Goal: Task Accomplishment & Management: Manage account settings

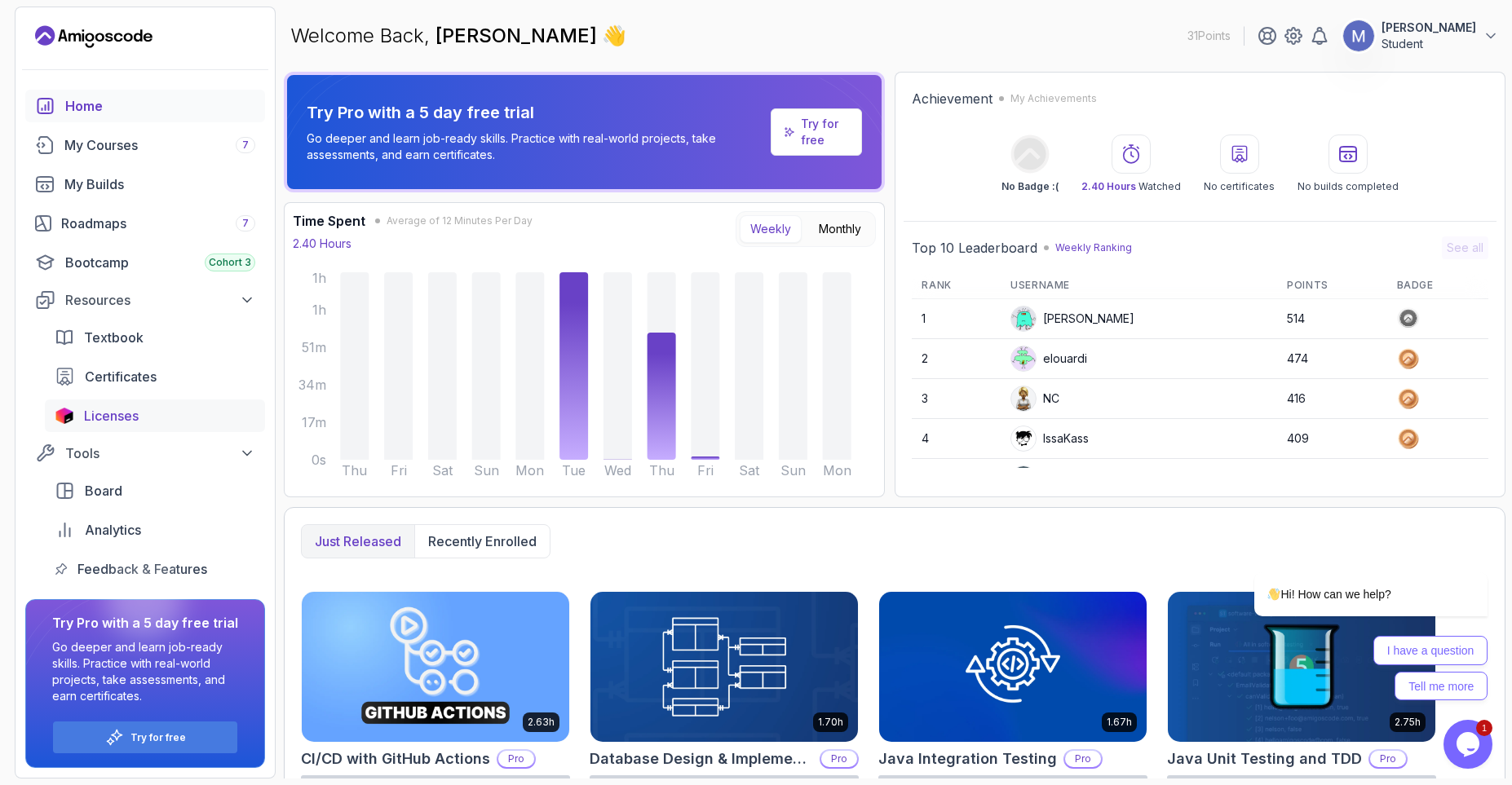
click at [136, 413] on span "Licenses" at bounding box center [111, 416] width 55 height 20
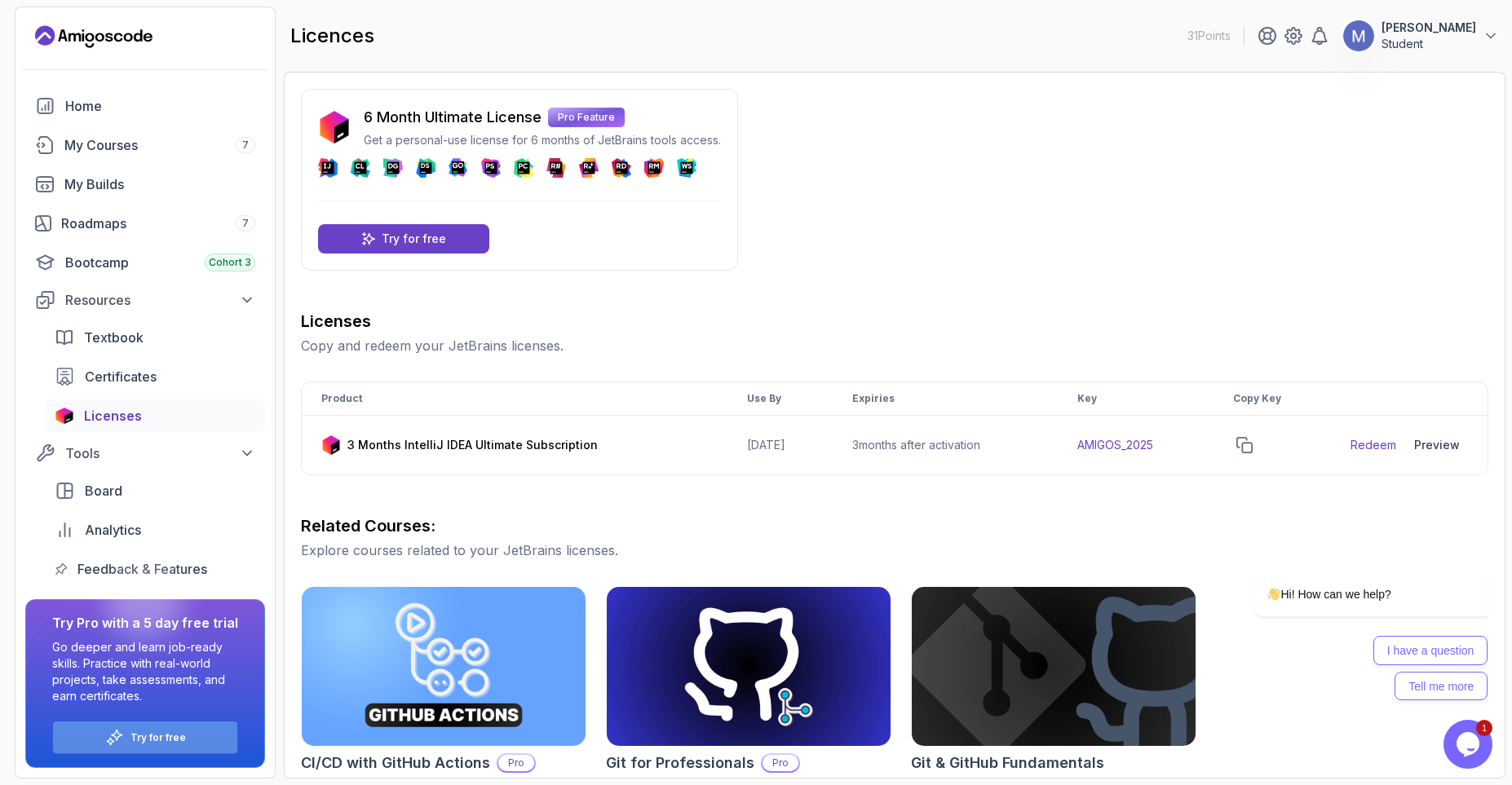
click at [159, 742] on p "Try for free" at bounding box center [157, 738] width 56 height 13
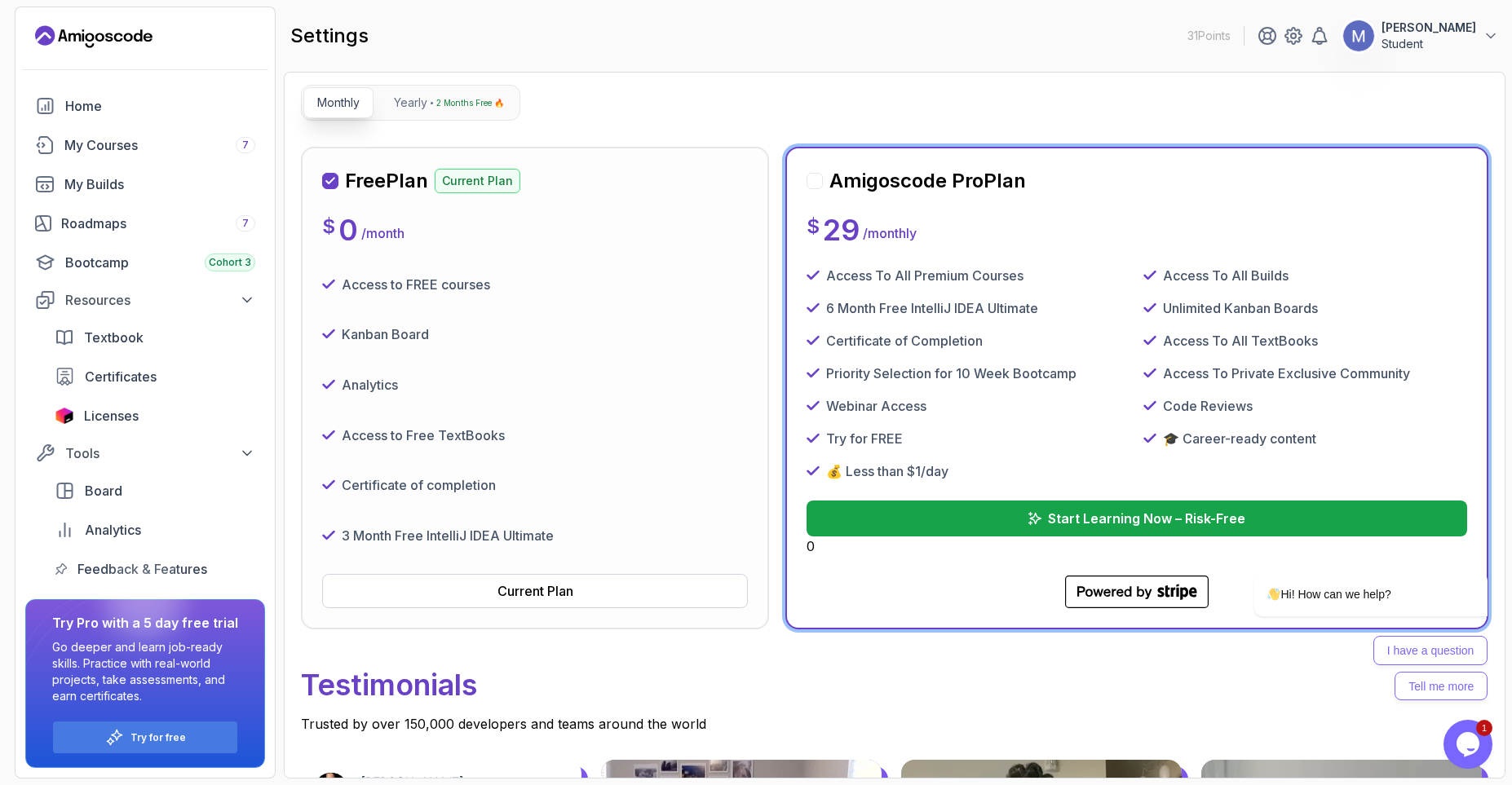
scroll to position [98, 0]
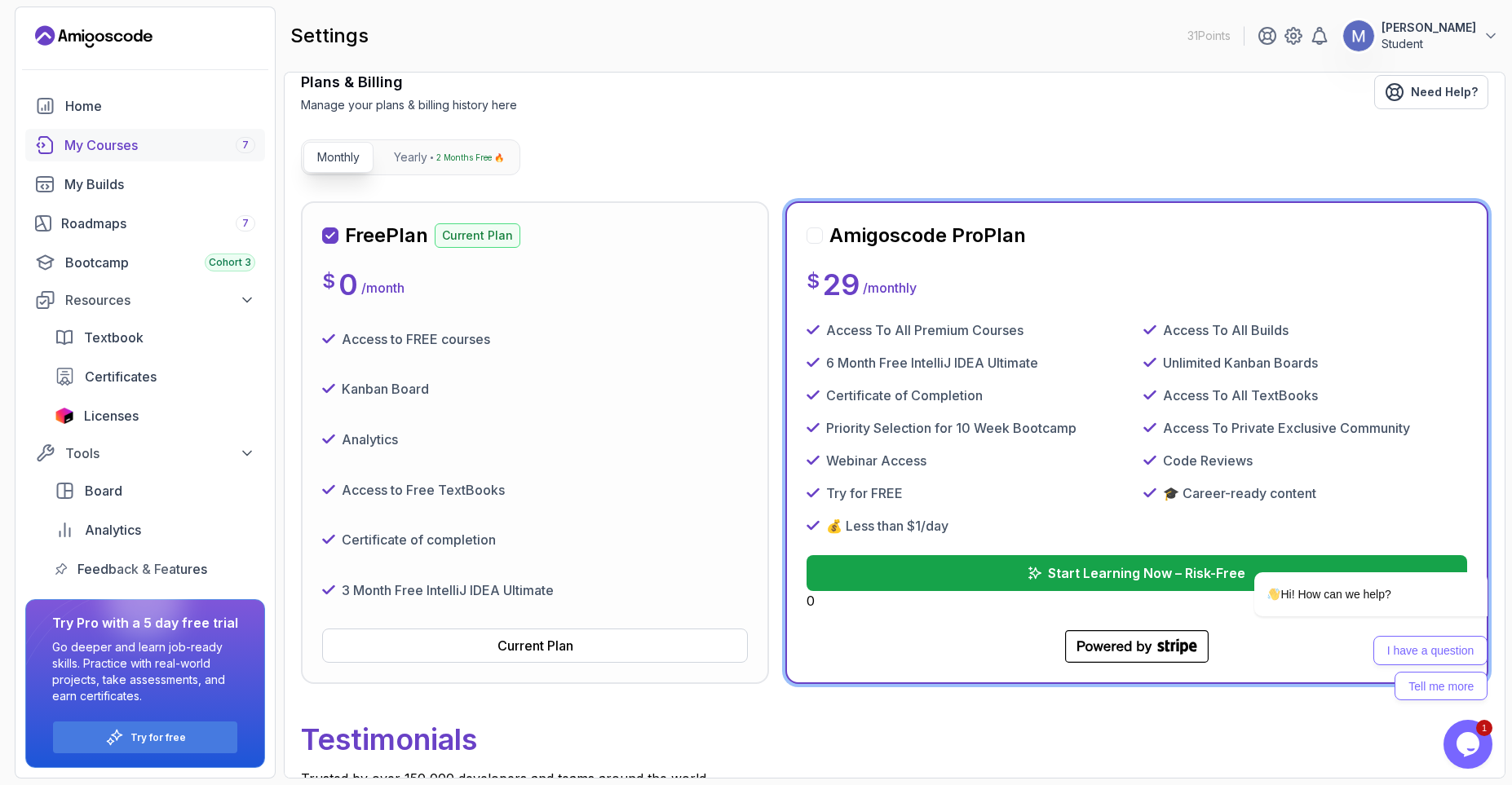
click at [132, 142] on div "My Courses 7" at bounding box center [159, 145] width 190 height 20
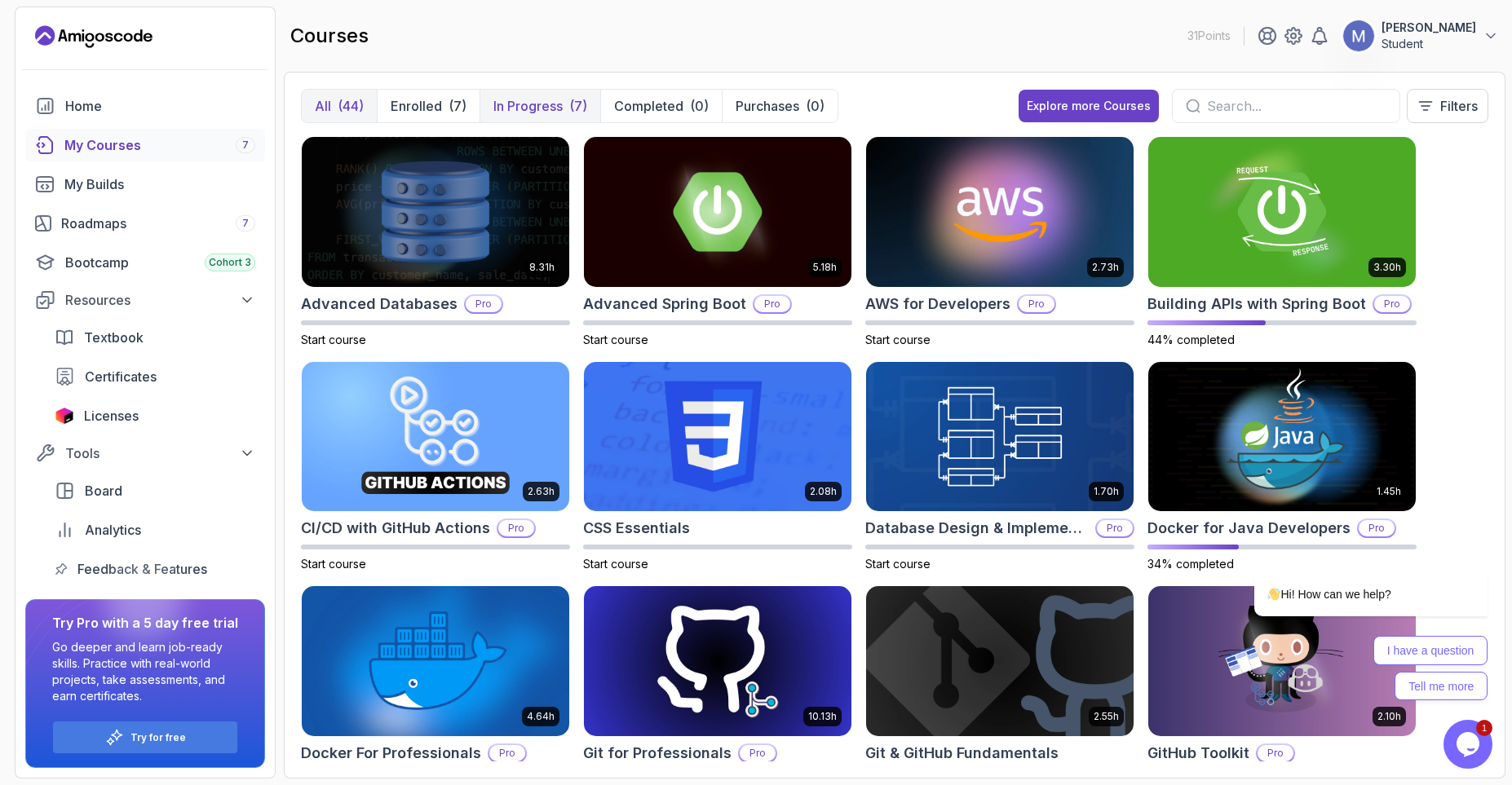
click at [551, 104] on p "In Progress" at bounding box center [528, 106] width 70 height 20
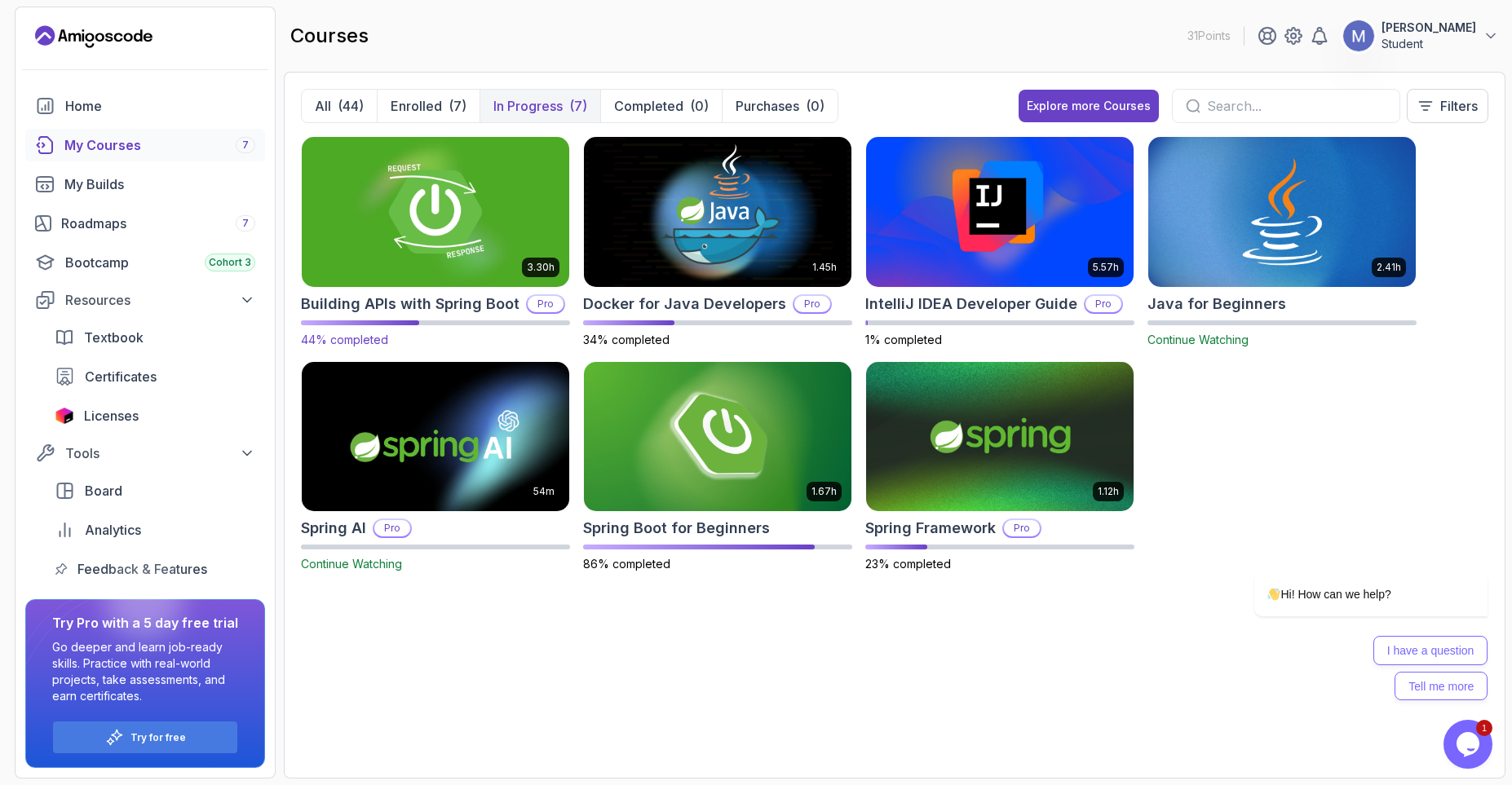
click at [421, 233] on img at bounding box center [436, 211] width 281 height 157
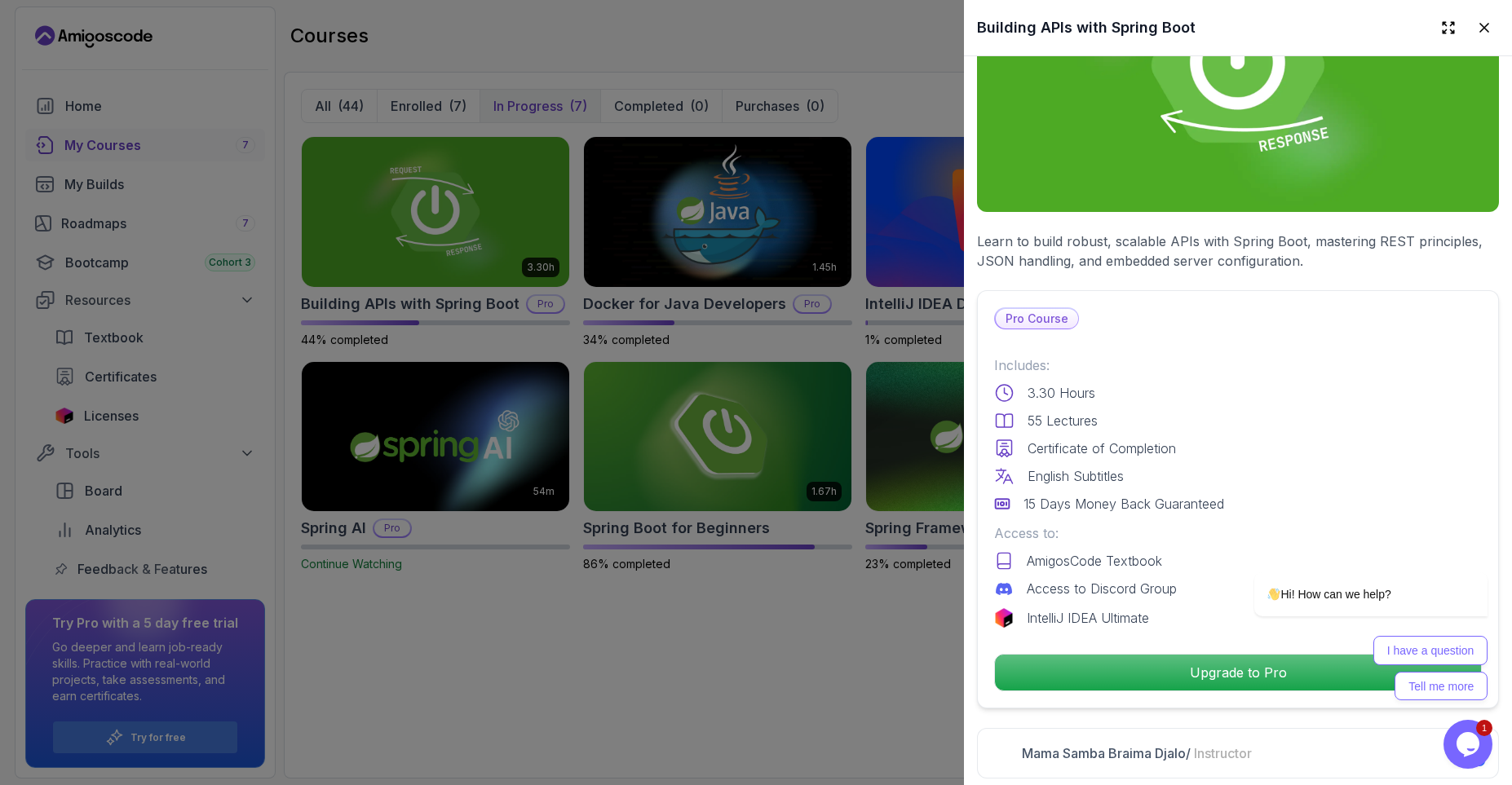
scroll to position [196, 0]
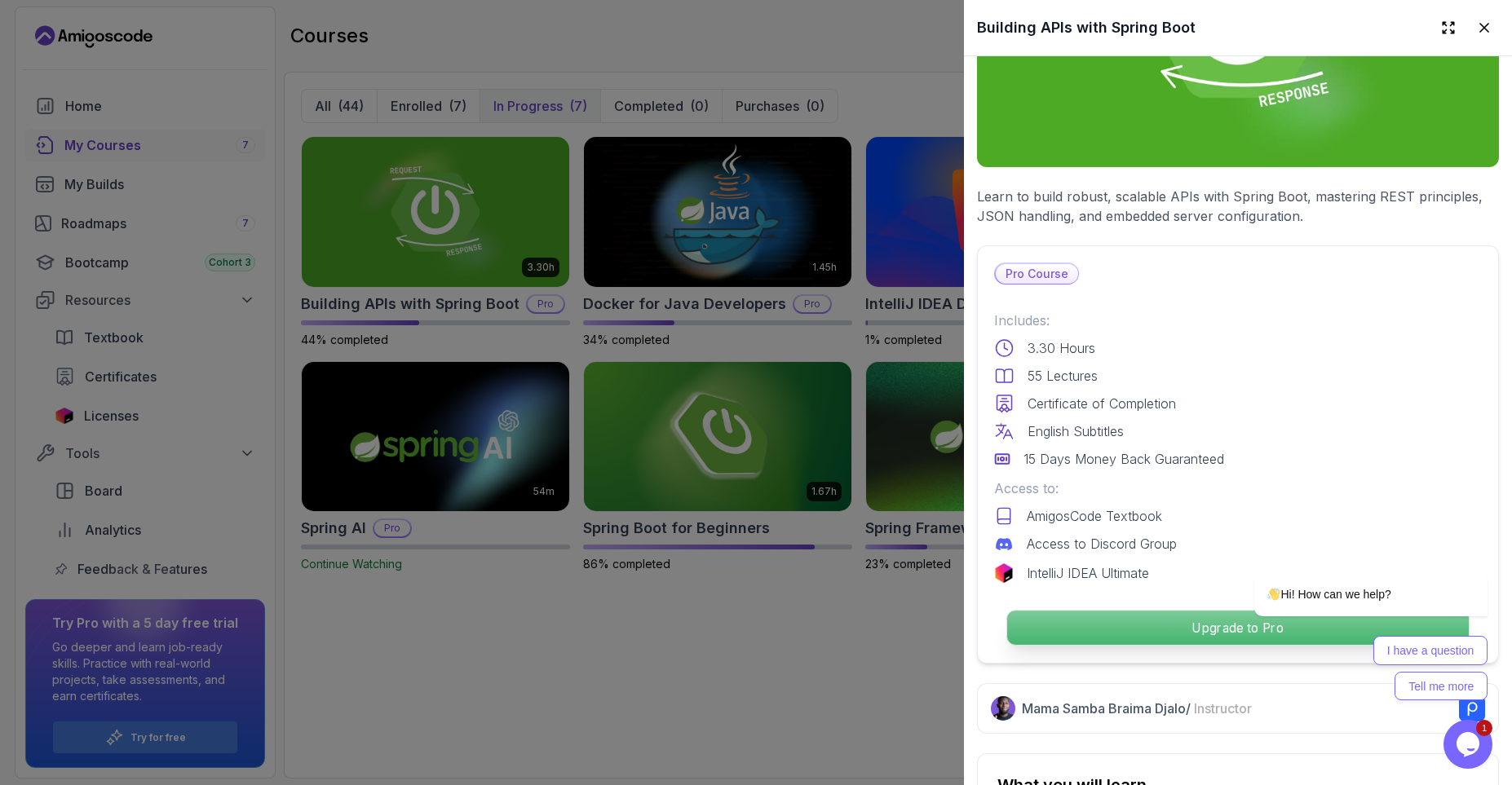
click at [1202, 625] on p "Upgrade to Pro" at bounding box center [1239, 628] width 462 height 34
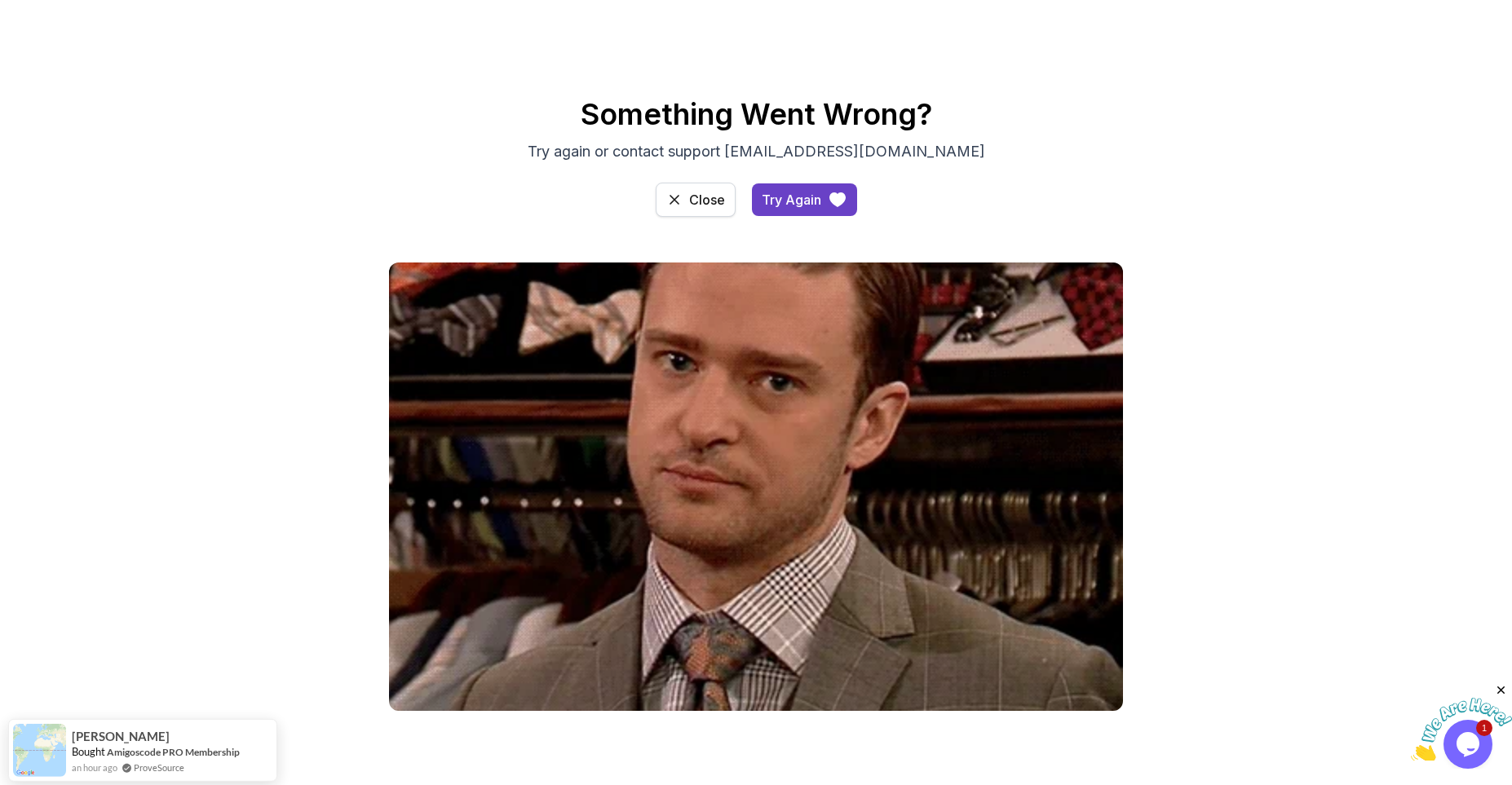
click at [697, 207] on div "Close" at bounding box center [707, 200] width 36 height 20
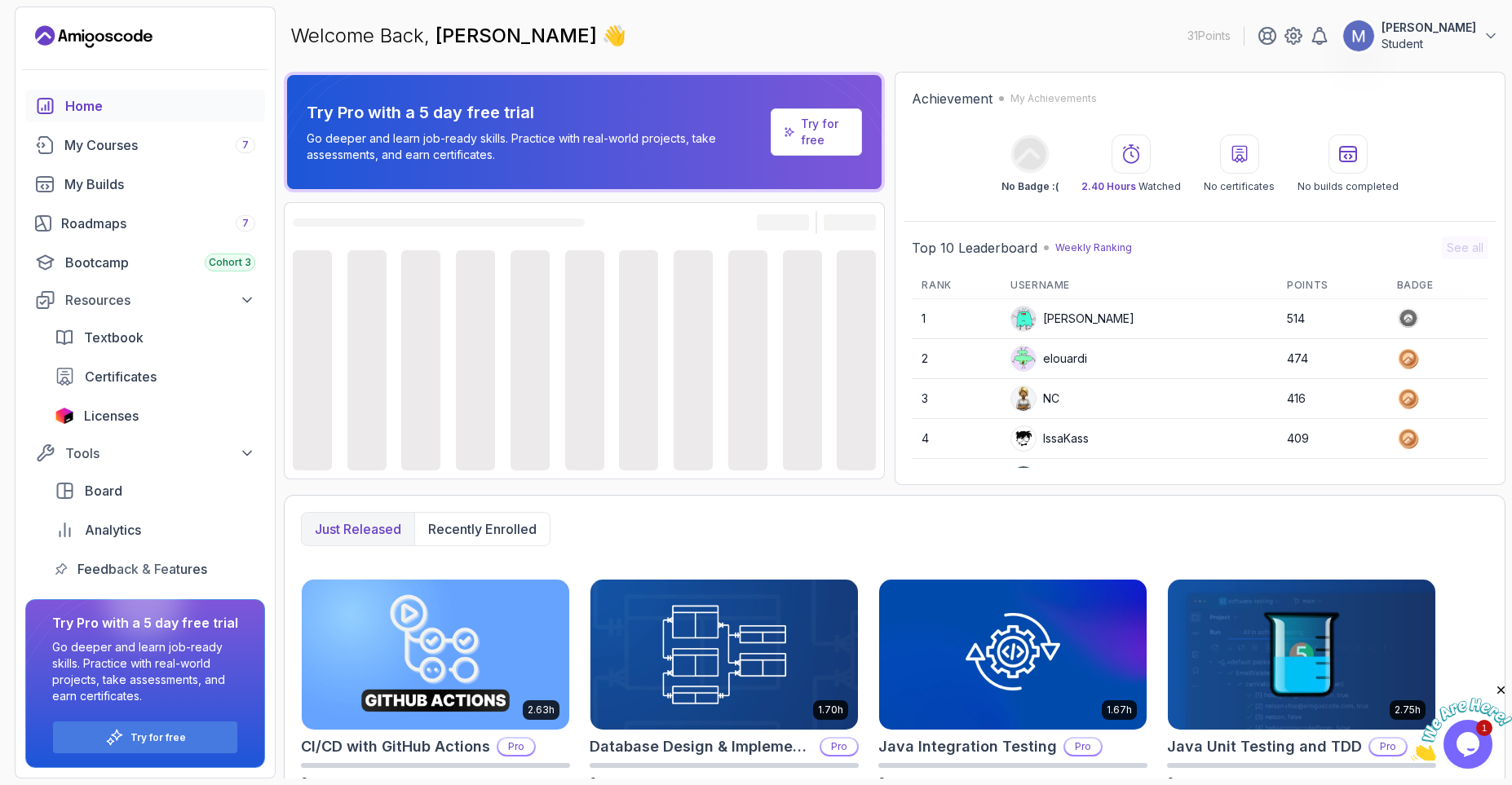
click at [1447, 41] on p "Student" at bounding box center [1429, 43] width 94 height 16
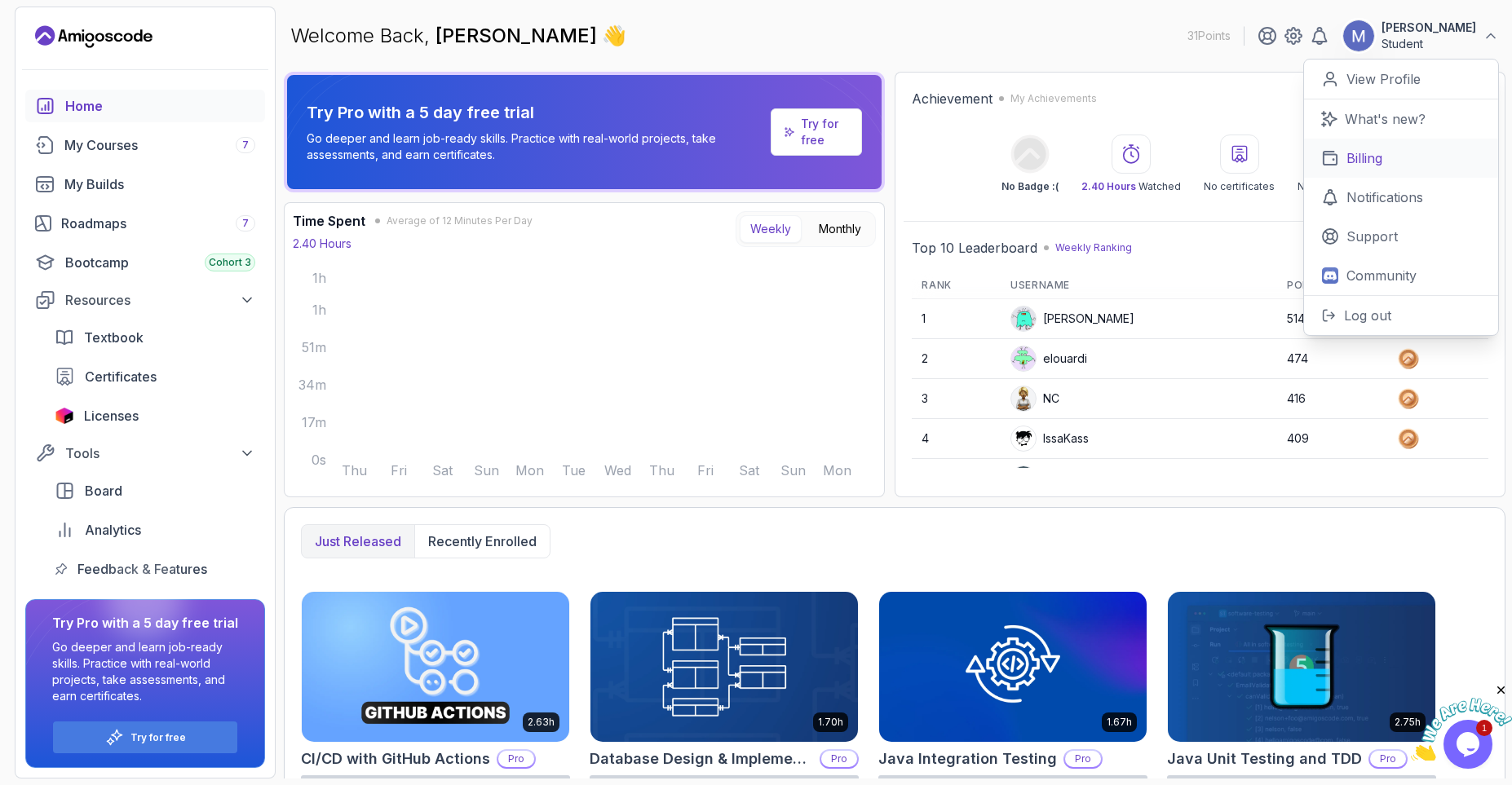
click at [1383, 145] on link "Billing" at bounding box center [1402, 158] width 194 height 40
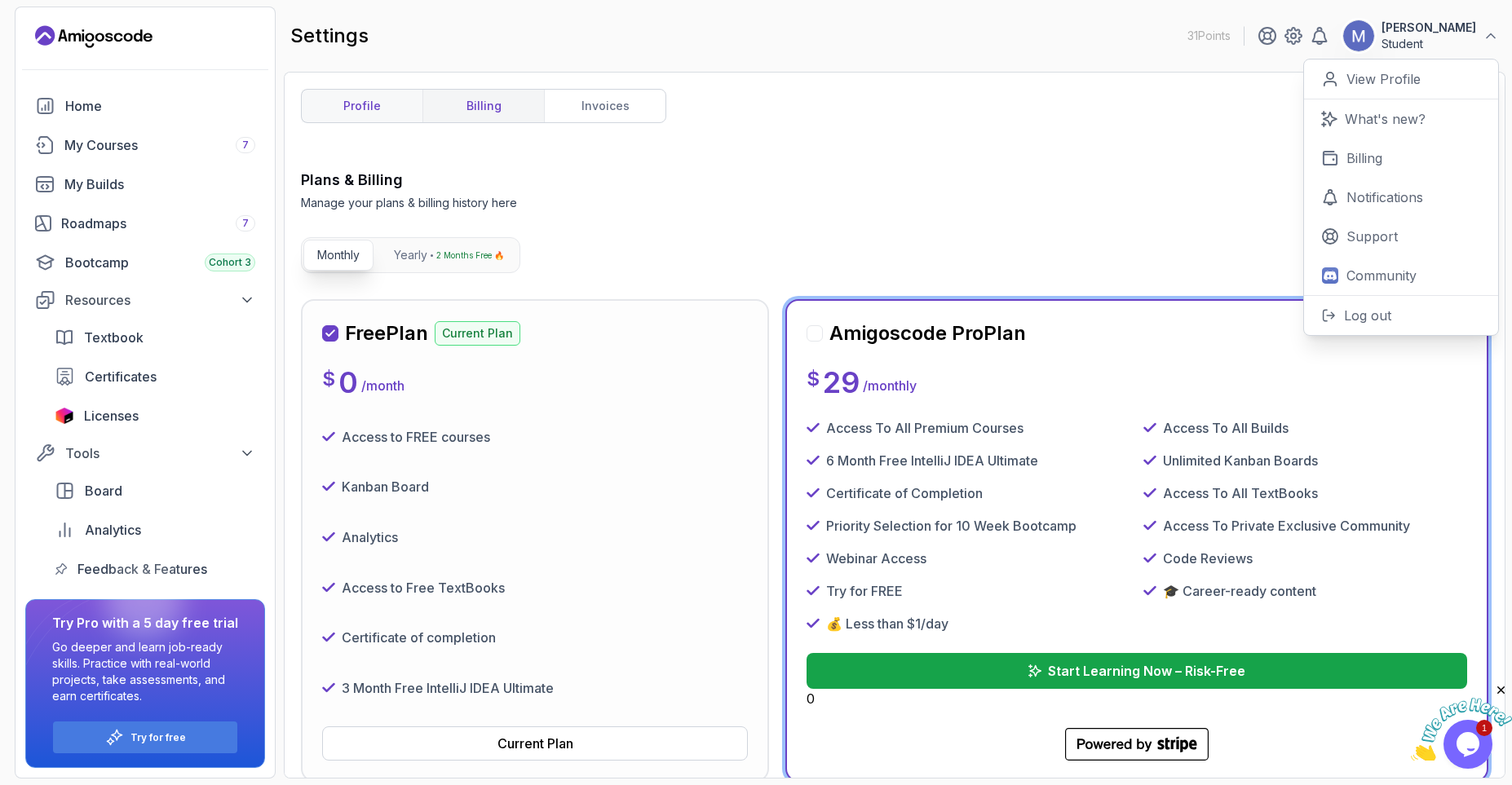
click at [356, 120] on link "profile" at bounding box center [362, 106] width 121 height 33
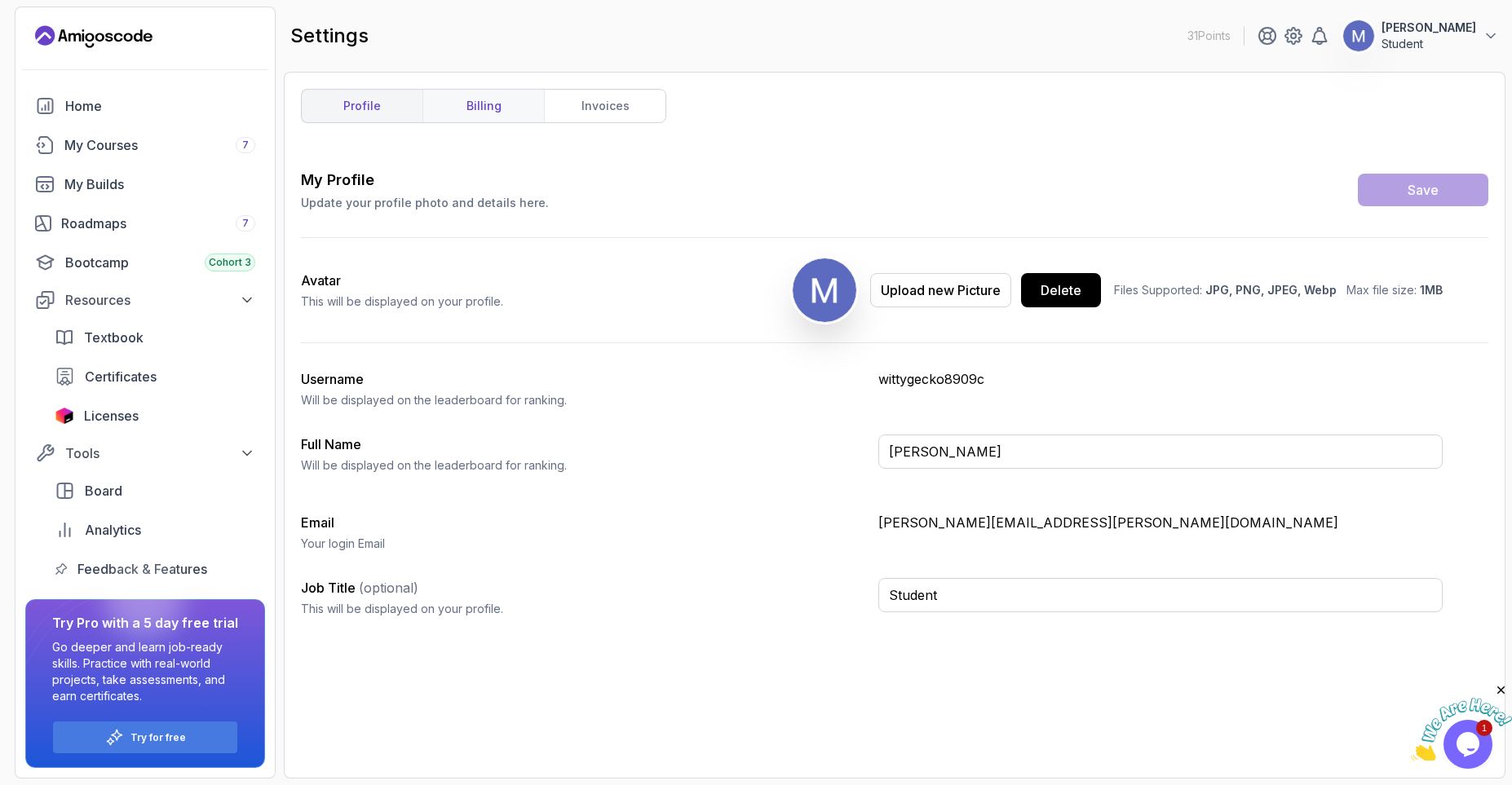
click at [464, 112] on link "billing" at bounding box center [483, 106] width 122 height 33
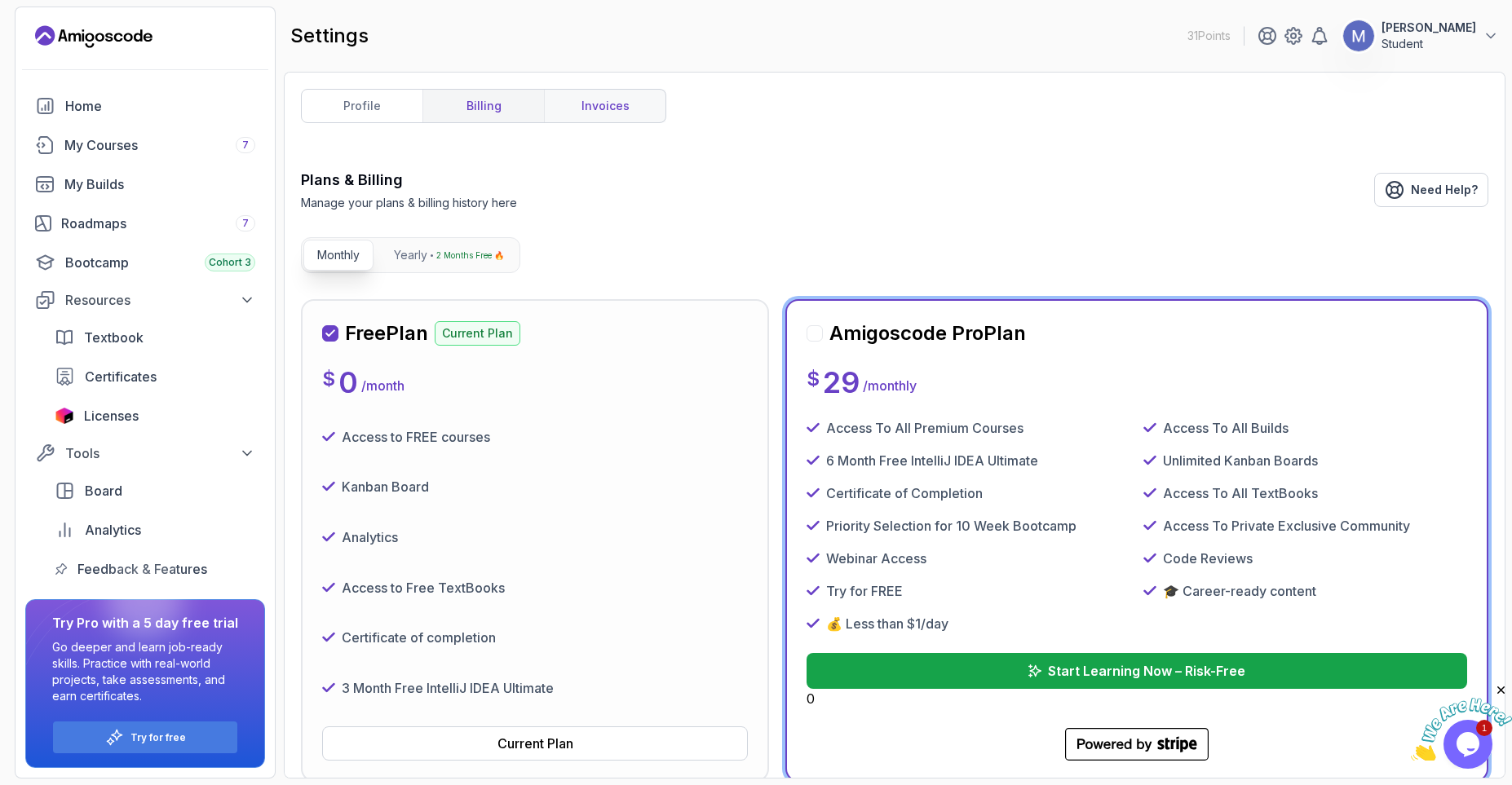
click at [635, 97] on link "invoices" at bounding box center [604, 106] width 122 height 33
